Goal: Task Accomplishment & Management: Use online tool/utility

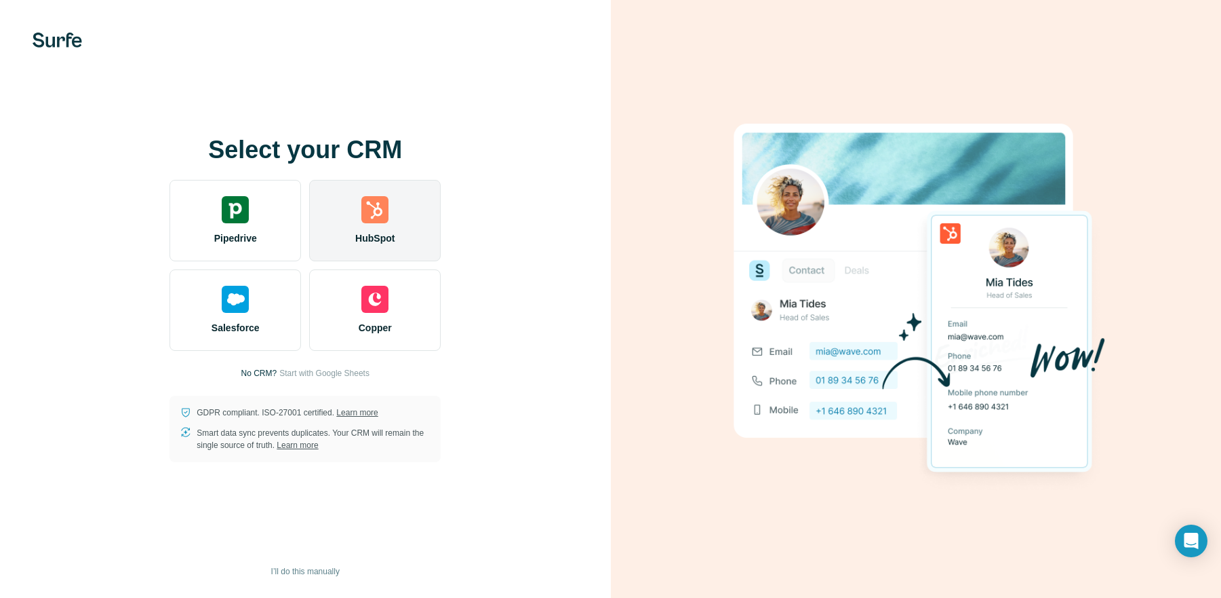
click at [372, 219] on img at bounding box center [374, 209] width 27 height 27
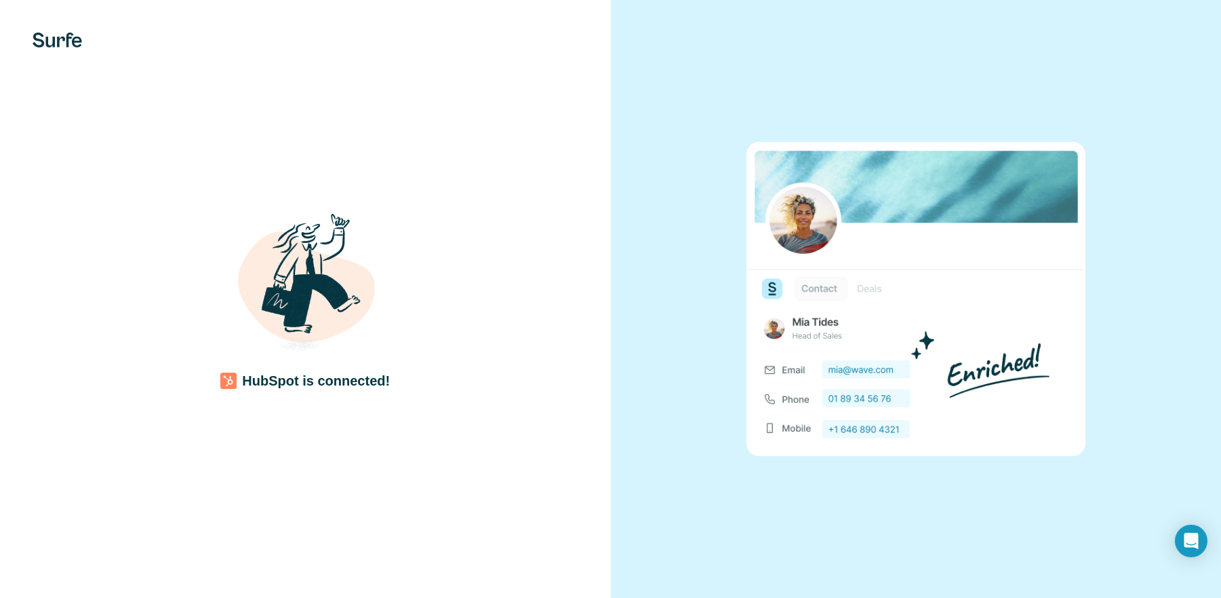
click at [585, 424] on div "HubSpot is connected!" at bounding box center [305, 299] width 611 height 598
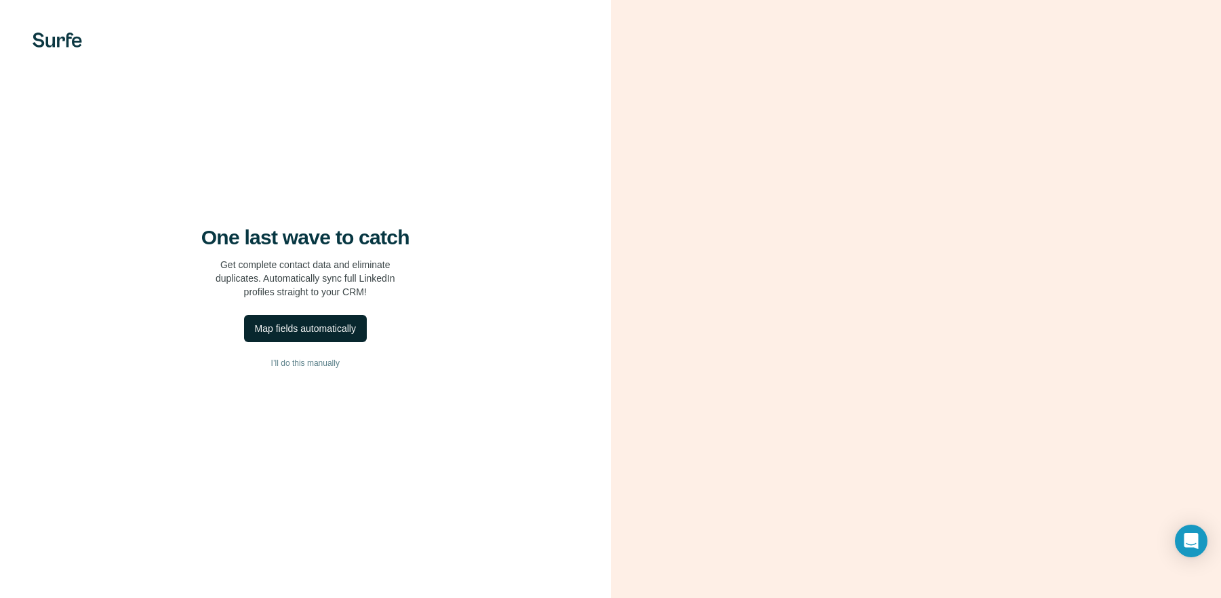
click at [311, 334] on div "Map fields automatically" at bounding box center [305, 328] width 101 height 14
